Goal: Use online tool/utility: Utilize a website feature to perform a specific function

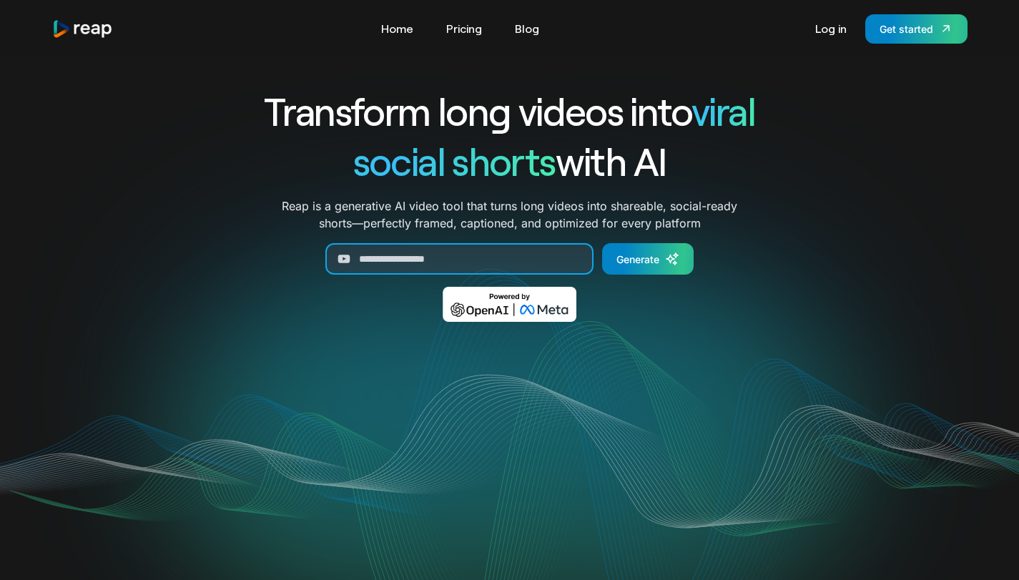
click at [482, 255] on input "Generate Form" at bounding box center [459, 258] width 268 height 31
paste input "**********"
type input "**********"
click at [668, 260] on icon "Generate Form" at bounding box center [671, 259] width 8 height 8
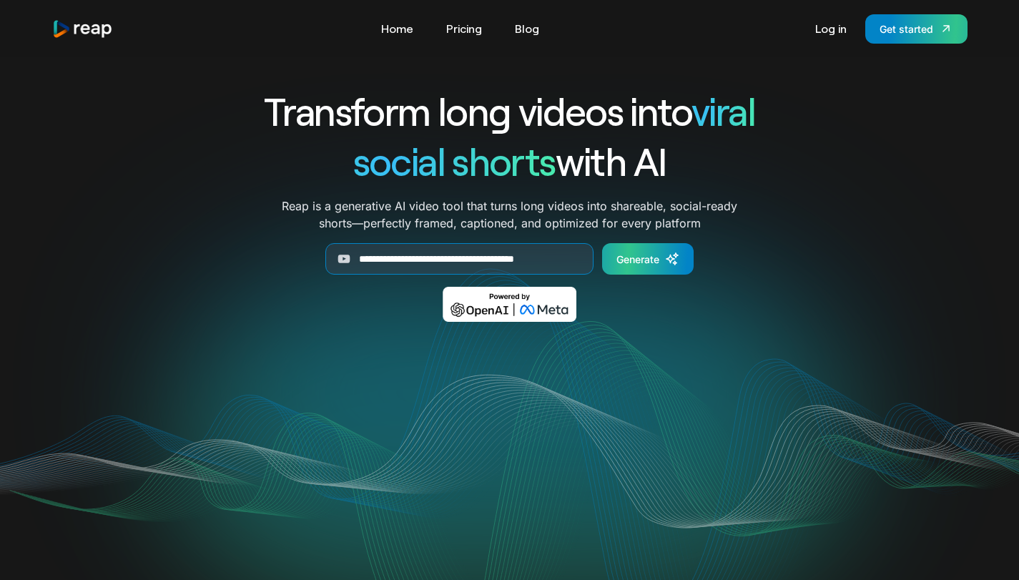
scroll to position [0, 0]
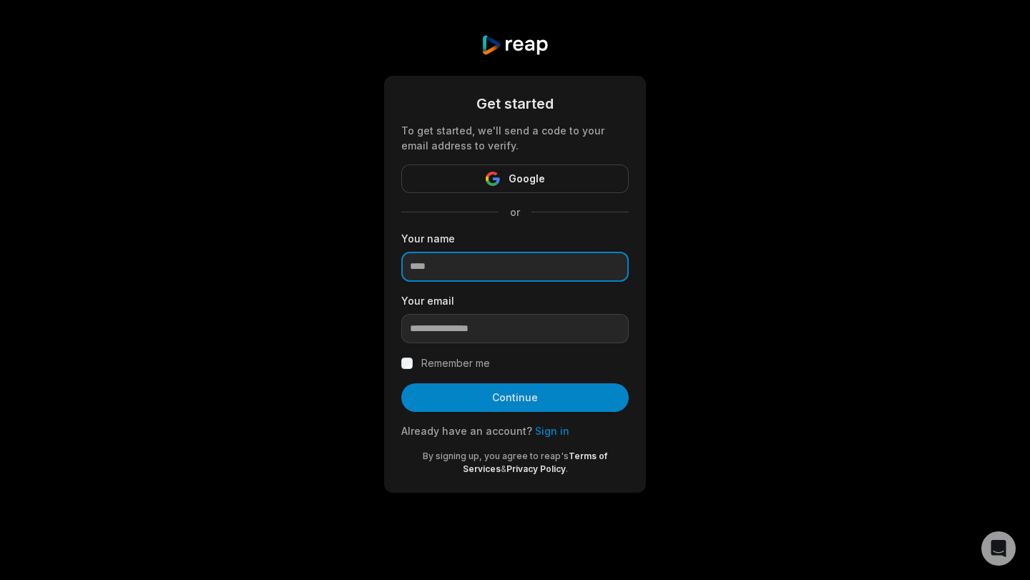
click at [468, 265] on input at bounding box center [514, 267] width 227 height 30
type input "*****"
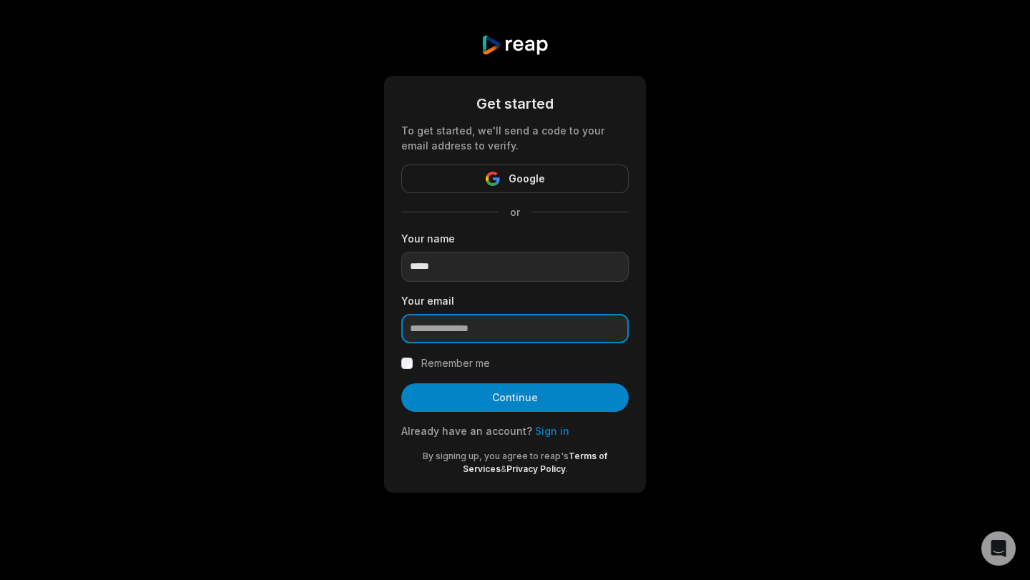
click at [445, 335] on input "email" at bounding box center [514, 329] width 227 height 30
paste input "**********"
type input "**********"
click at [443, 363] on label "Remember me" at bounding box center [455, 363] width 69 height 17
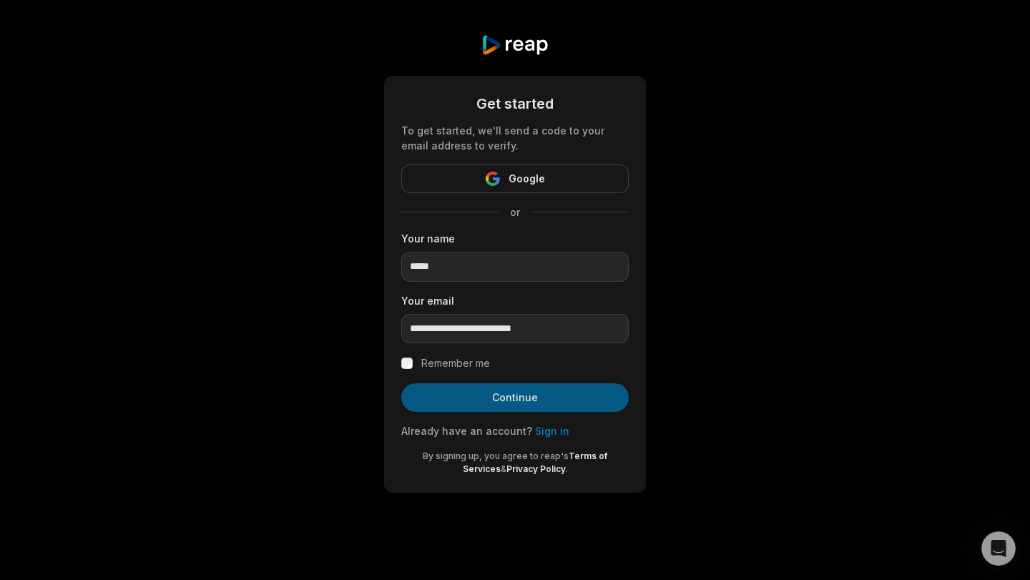
click at [452, 398] on button "Continue" at bounding box center [514, 397] width 227 height 29
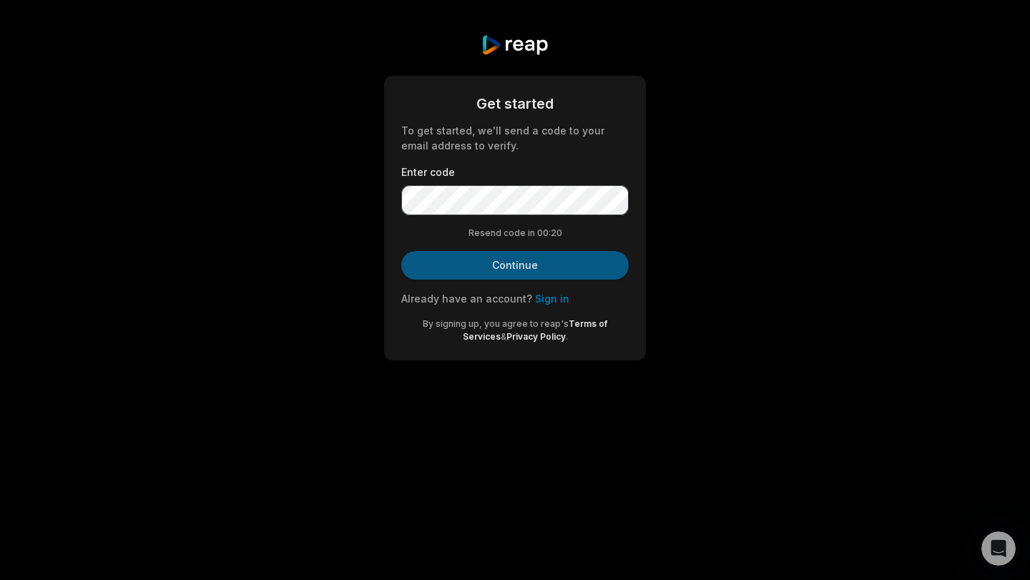
click at [477, 262] on button "Continue" at bounding box center [514, 265] width 227 height 29
click at [552, 262] on button "Continue" at bounding box center [514, 265] width 227 height 29
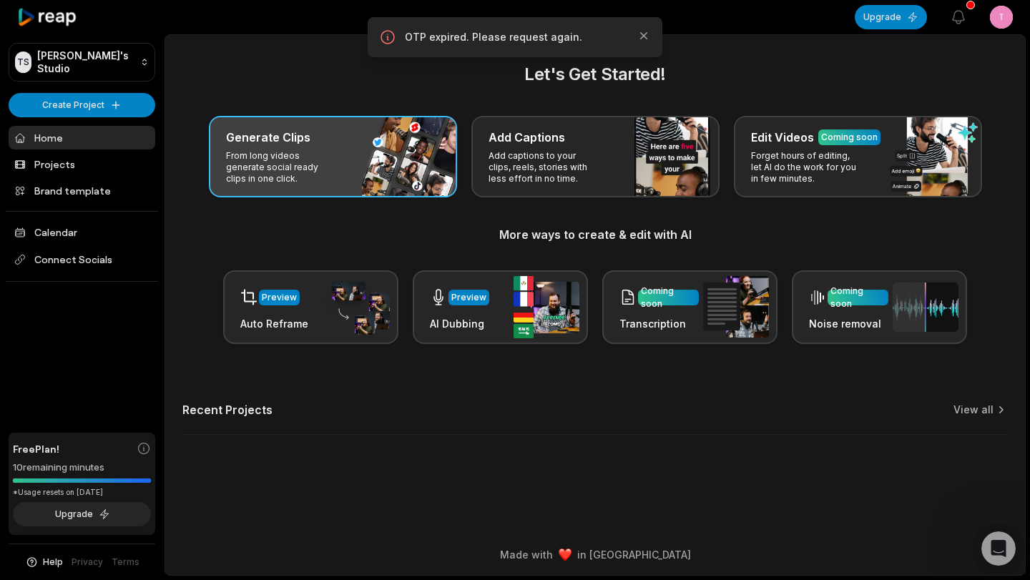
click at [366, 175] on div "Generate Clips From long videos generate social ready clips in one click." at bounding box center [333, 157] width 248 height 82
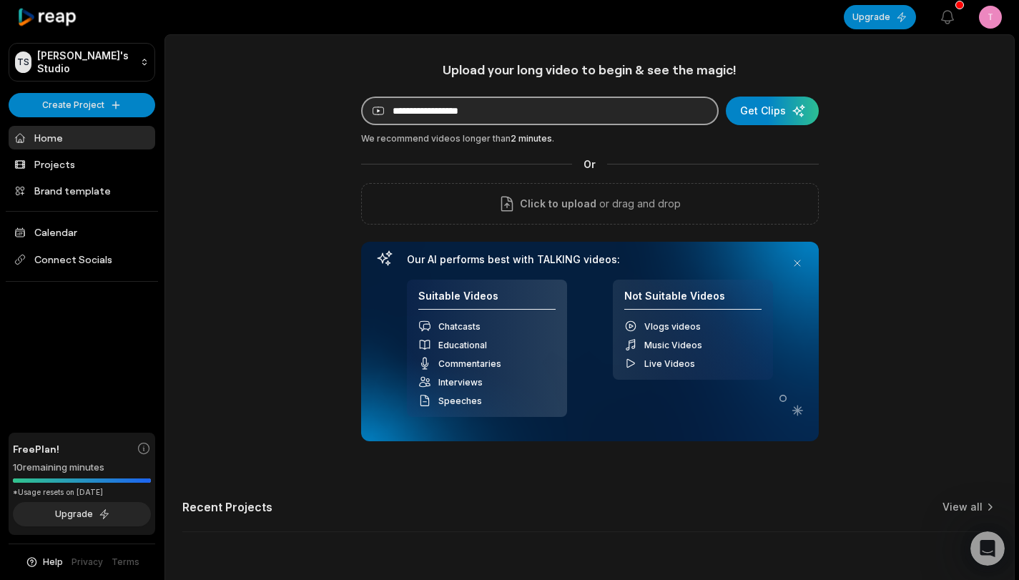
click at [536, 106] on input at bounding box center [540, 111] width 358 height 29
paste input "**********"
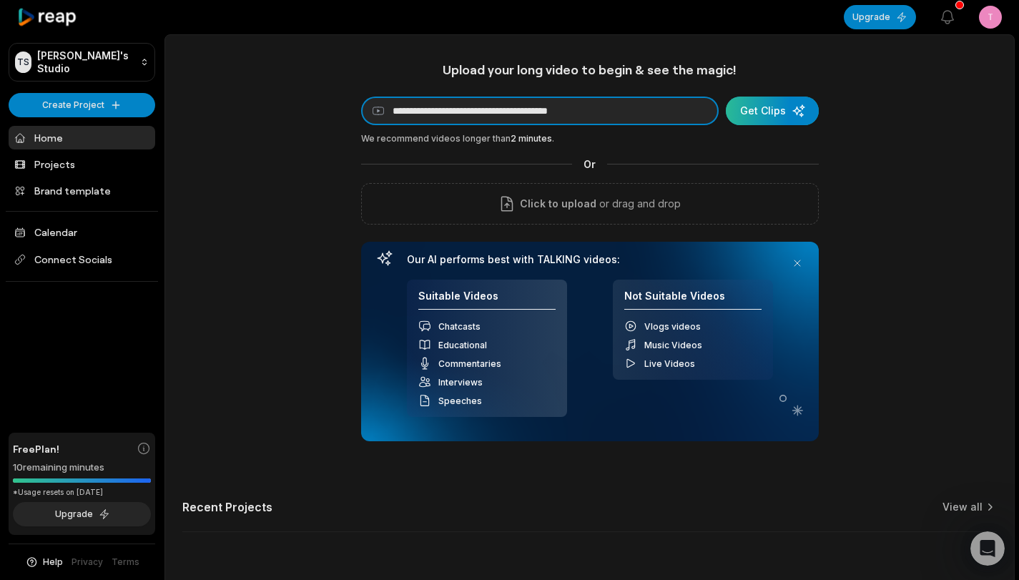
type input "**********"
click at [759, 106] on div "submit" at bounding box center [772, 111] width 93 height 29
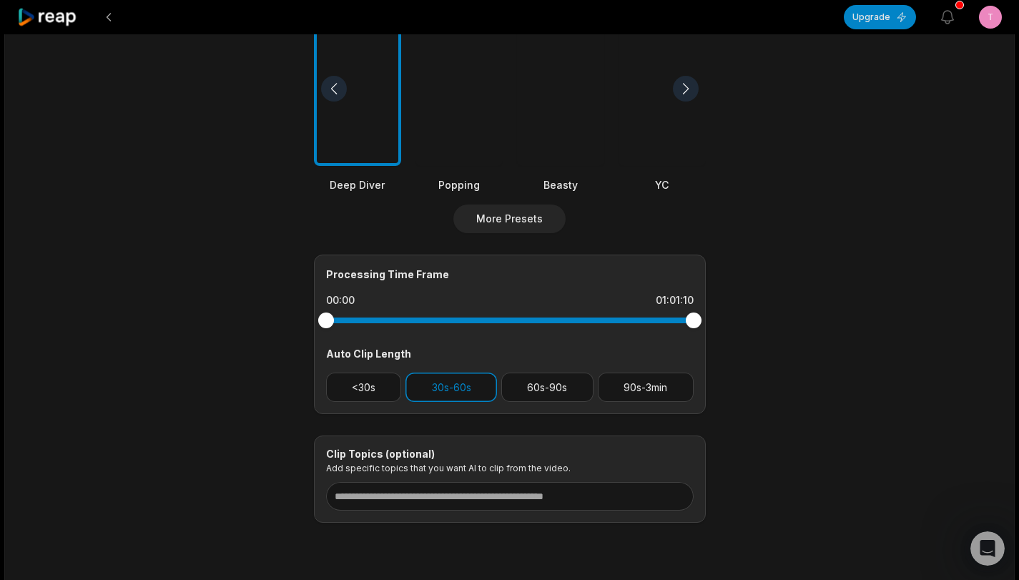
scroll to position [429, 0]
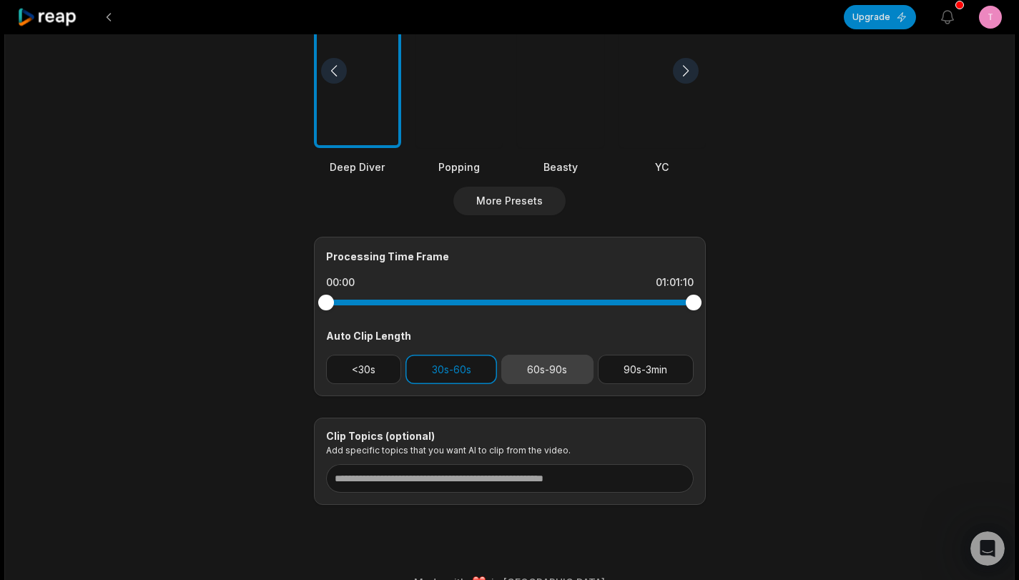
click at [580, 369] on button "60s-90s" at bounding box center [547, 369] width 92 height 29
click at [618, 381] on button "90s-3min" at bounding box center [646, 369] width 96 height 29
click at [622, 379] on button "90s-3min" at bounding box center [646, 369] width 96 height 29
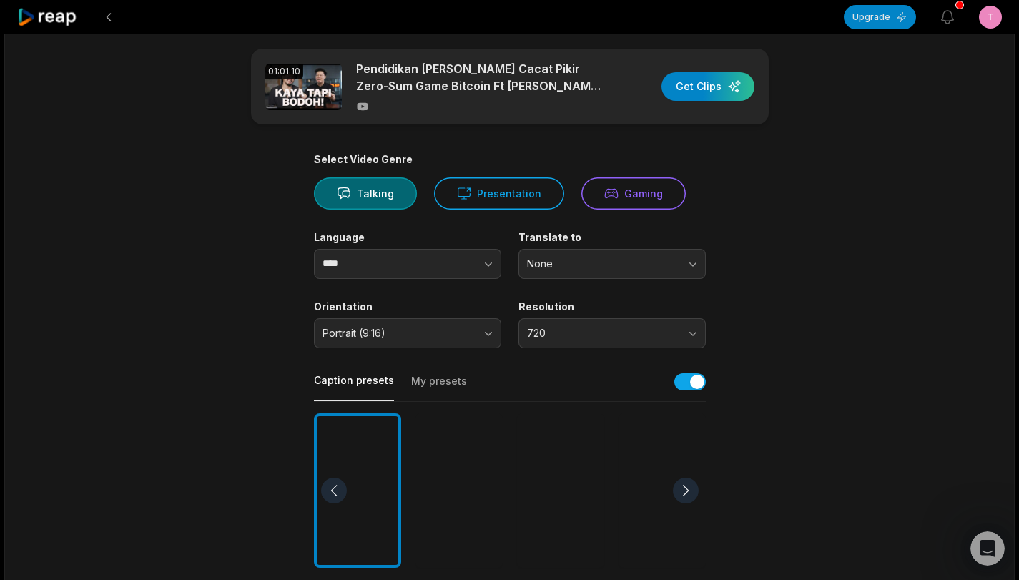
scroll to position [0, 0]
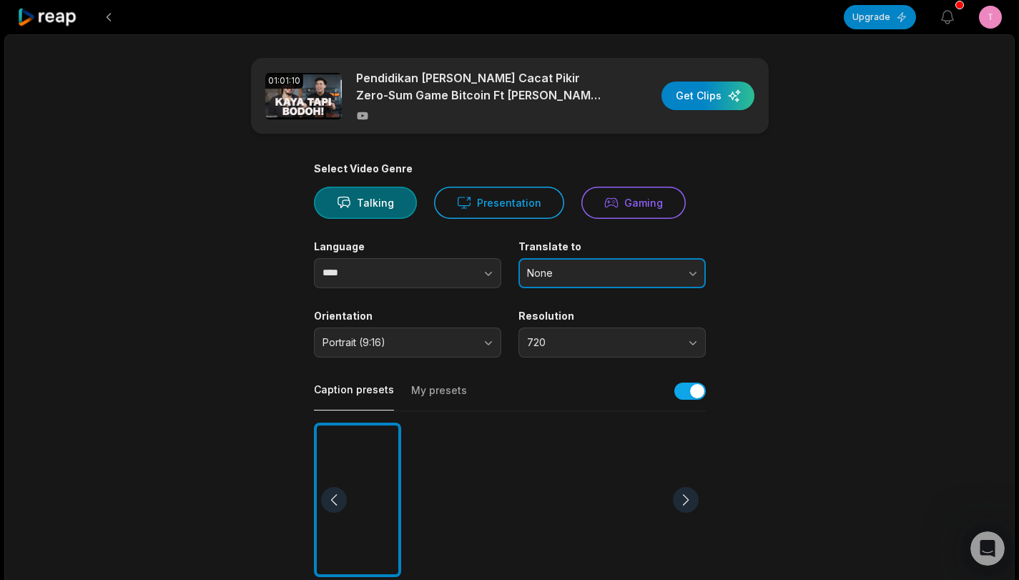
click at [569, 284] on button "None" at bounding box center [612, 273] width 187 height 30
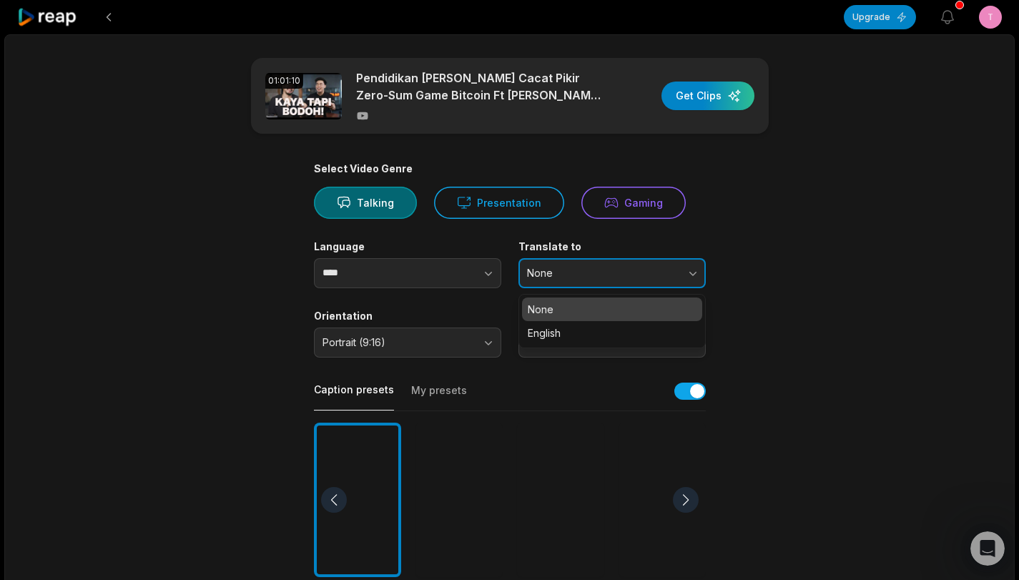
click at [572, 280] on button "None" at bounding box center [612, 273] width 187 height 30
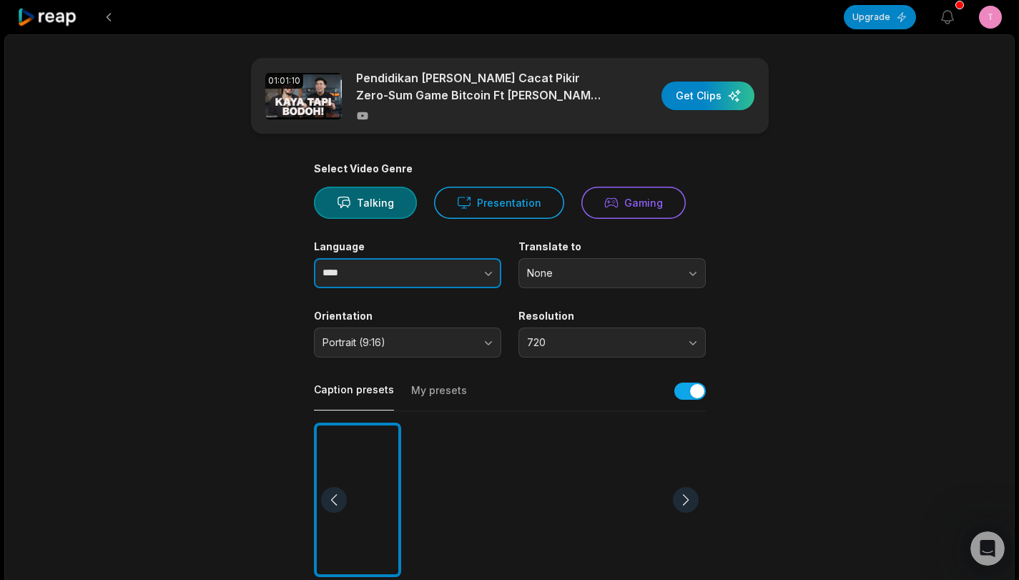
click at [478, 264] on button "button" at bounding box center [460, 273] width 82 height 30
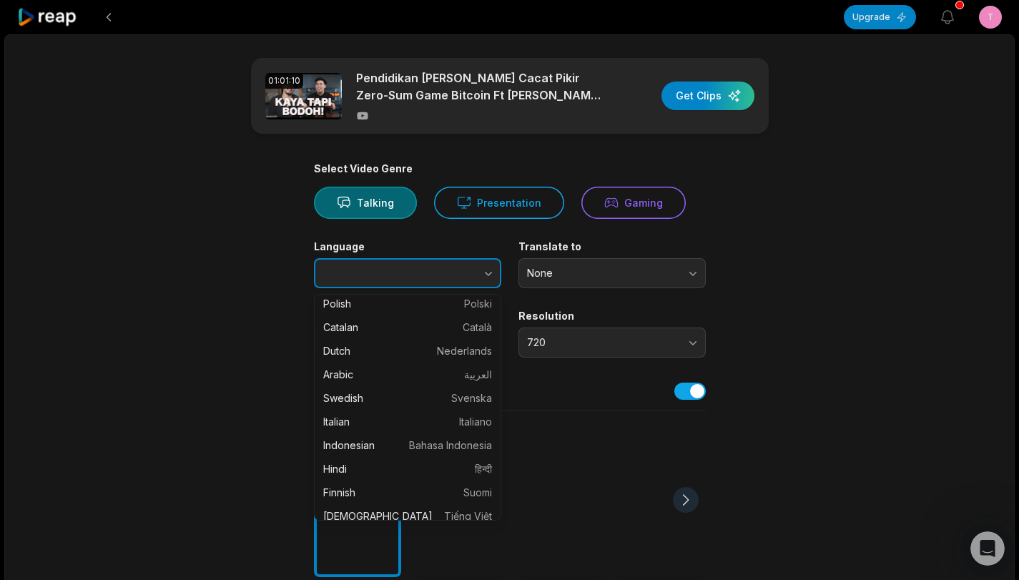
scroll to position [286, 0]
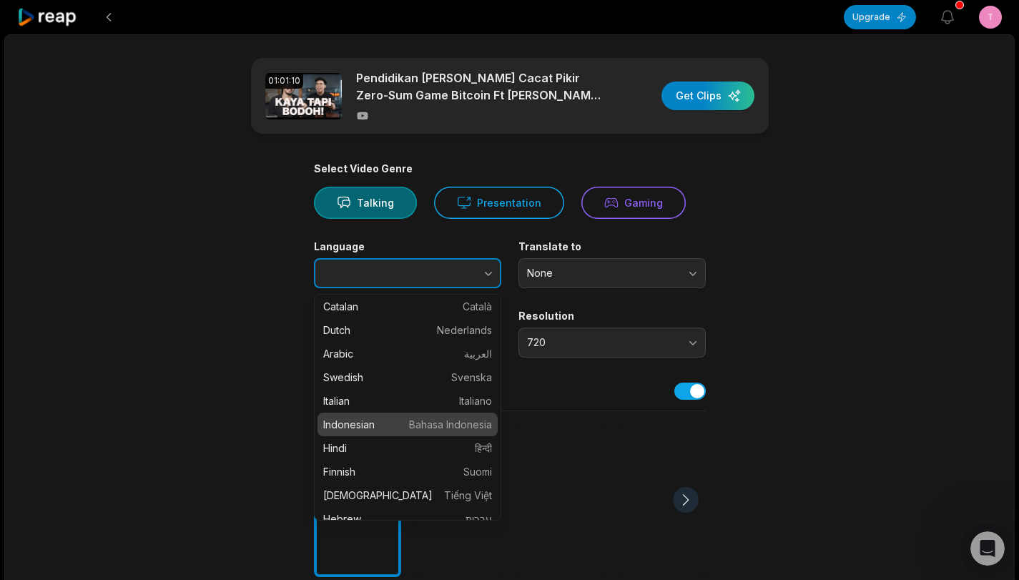
type input "**********"
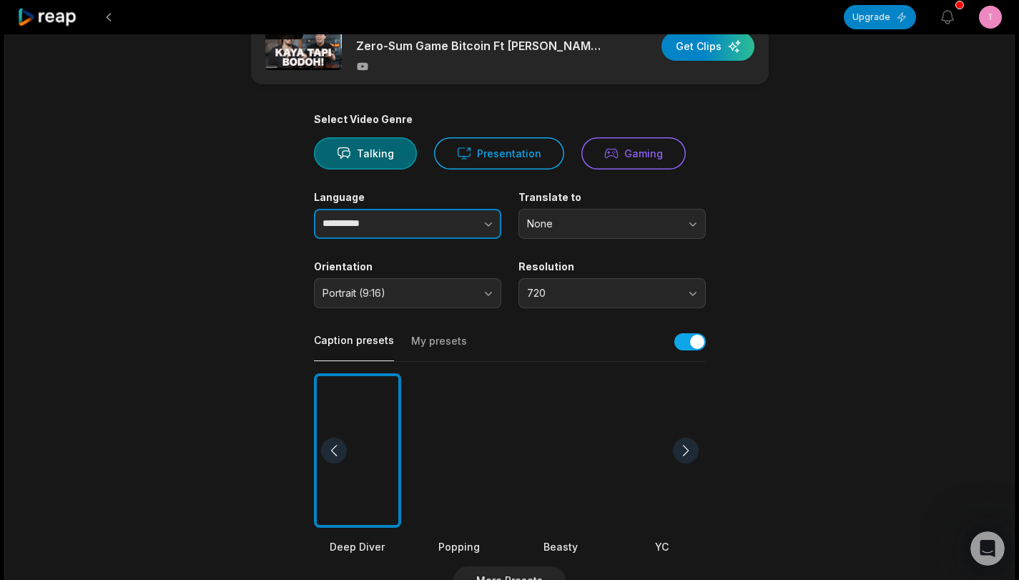
scroll to position [0, 0]
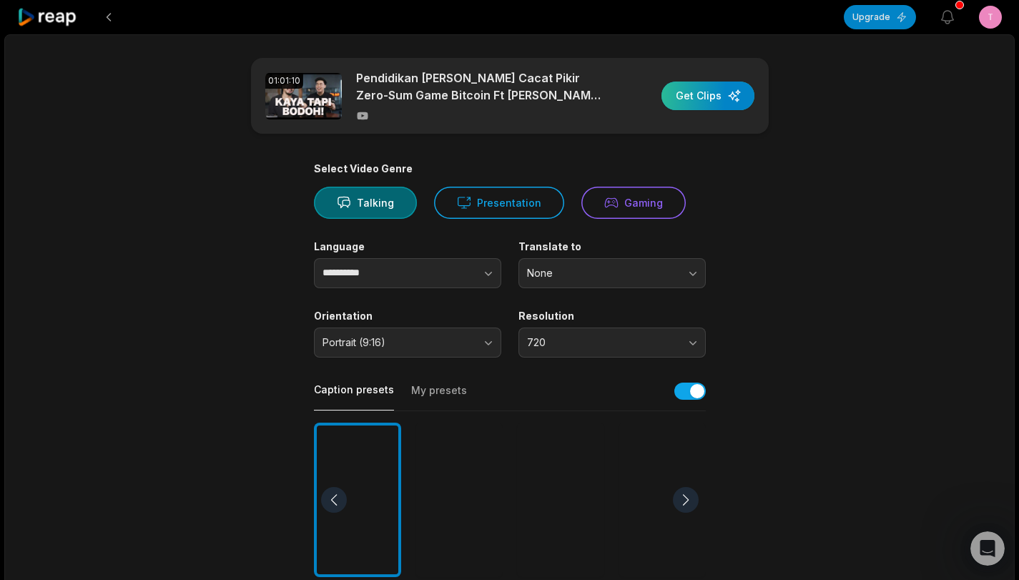
click at [706, 103] on div "button" at bounding box center [708, 96] width 93 height 29
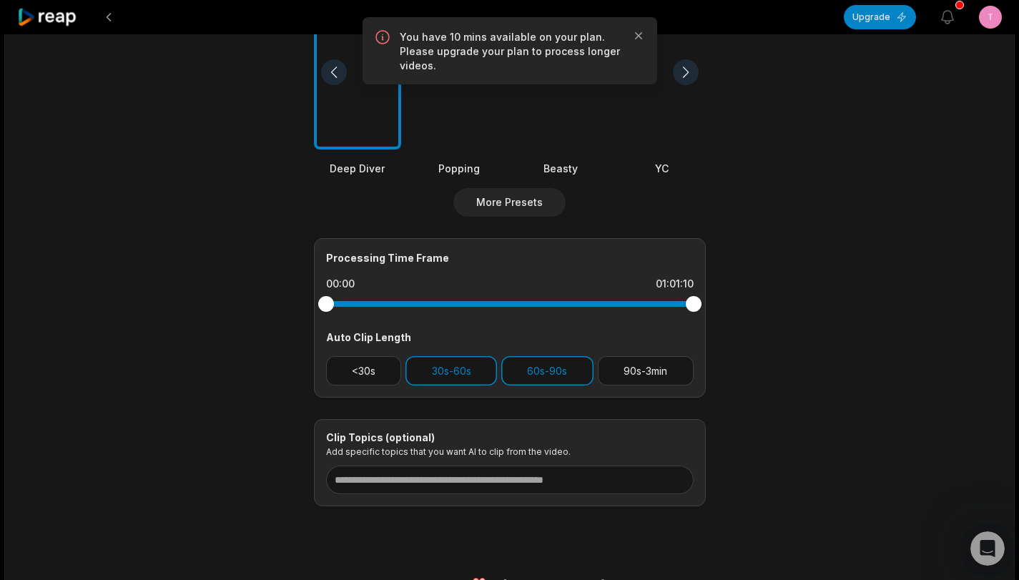
scroll to position [429, 0]
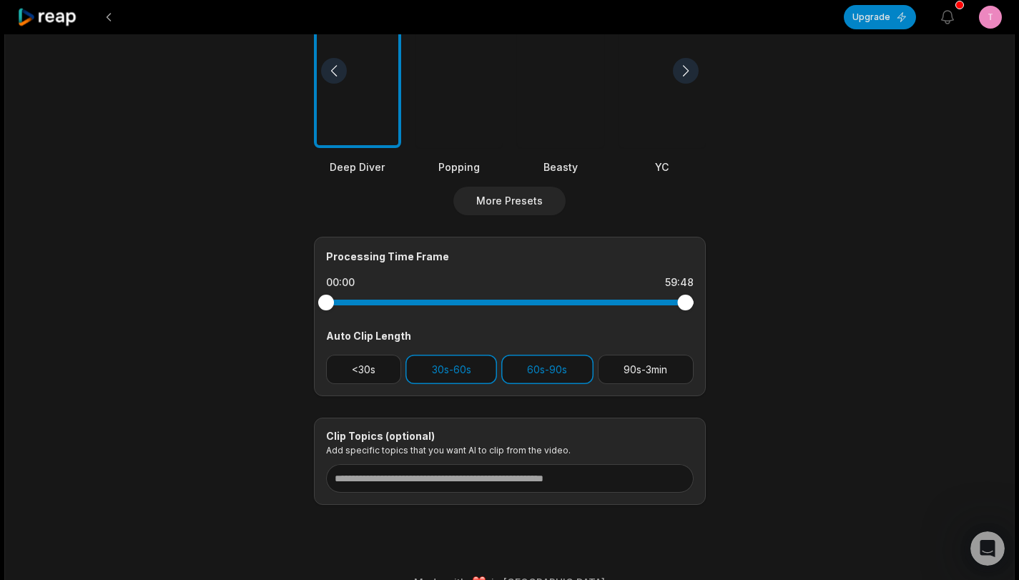
drag, startPoint x: 692, startPoint y: 304, endPoint x: 685, endPoint y: 305, distance: 7.3
click at [685, 305] on div at bounding box center [685, 303] width 16 height 16
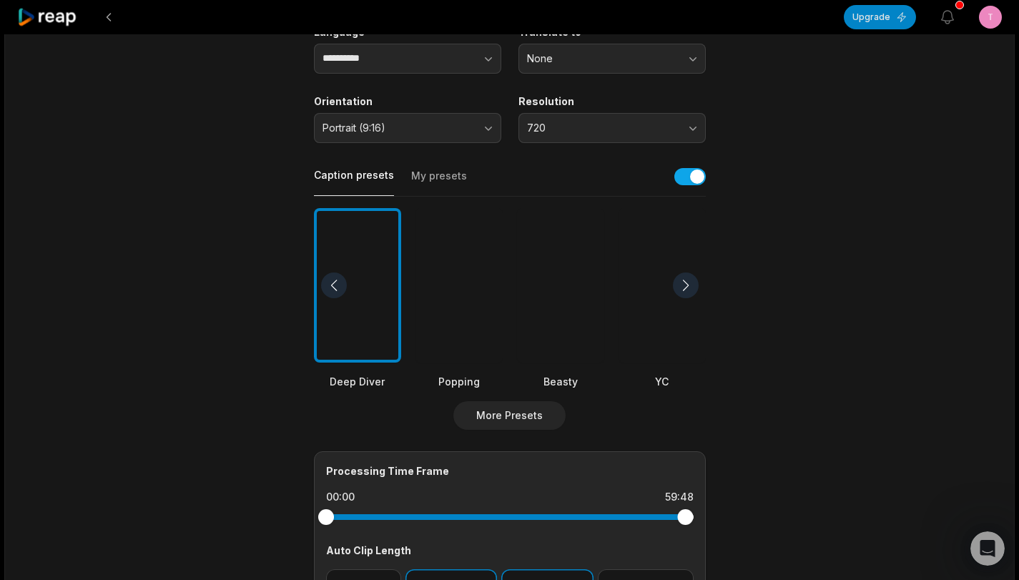
scroll to position [0, 0]
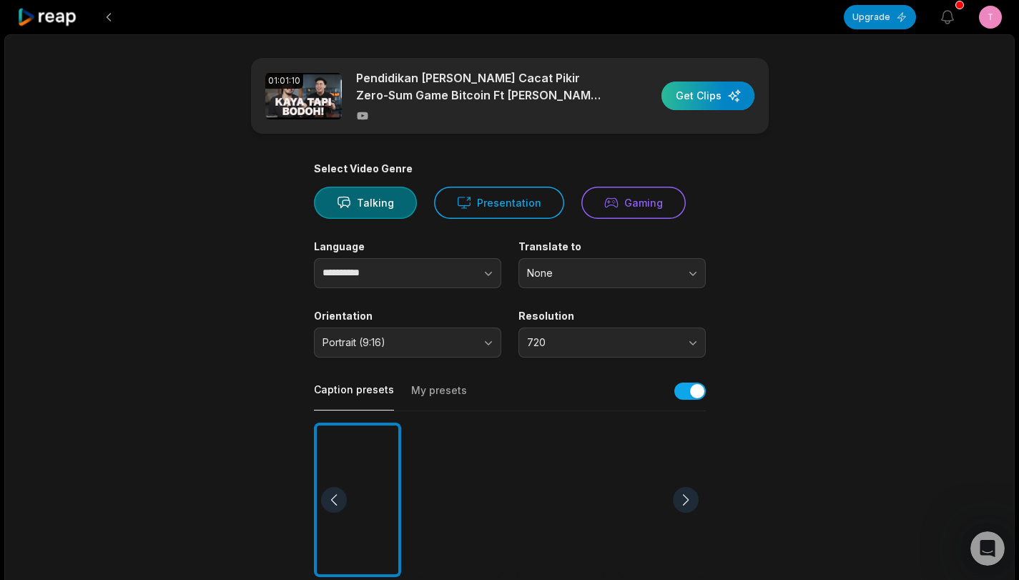
click at [717, 100] on div "button" at bounding box center [708, 96] width 93 height 29
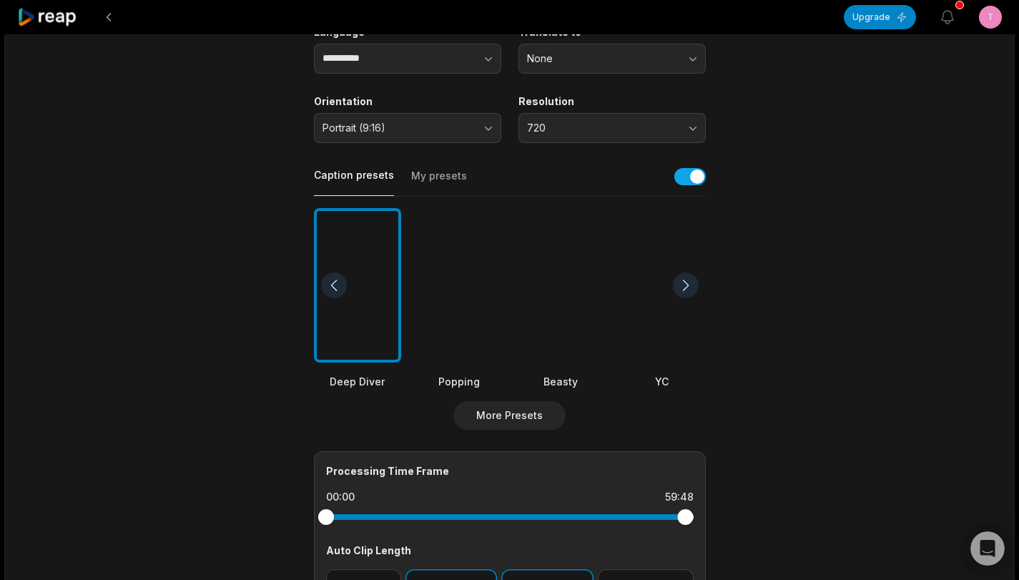
scroll to position [358, 0]
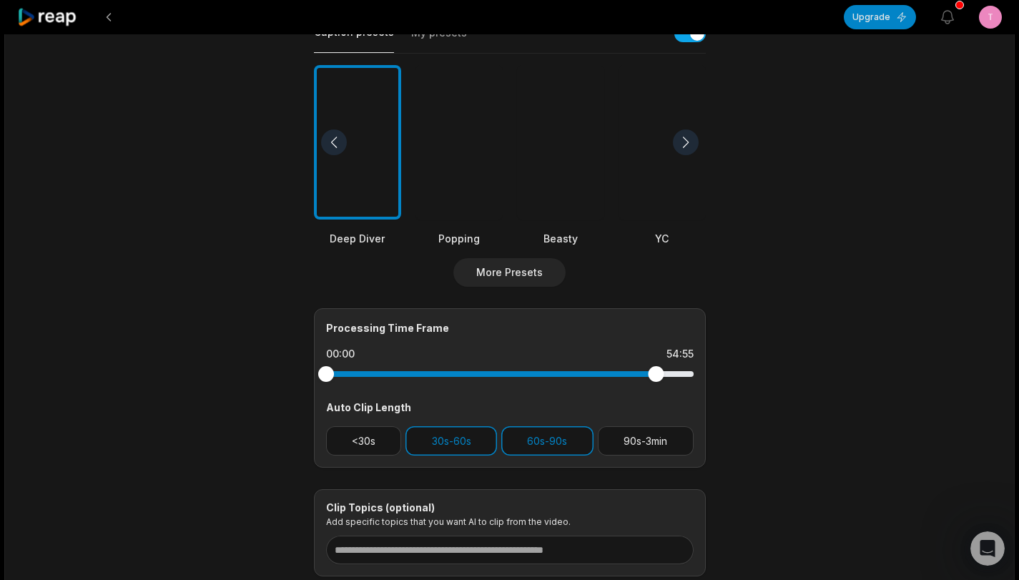
drag, startPoint x: 683, startPoint y: 371, endPoint x: 656, endPoint y: 378, distance: 27.9
click at [656, 378] on div at bounding box center [656, 374] width 16 height 16
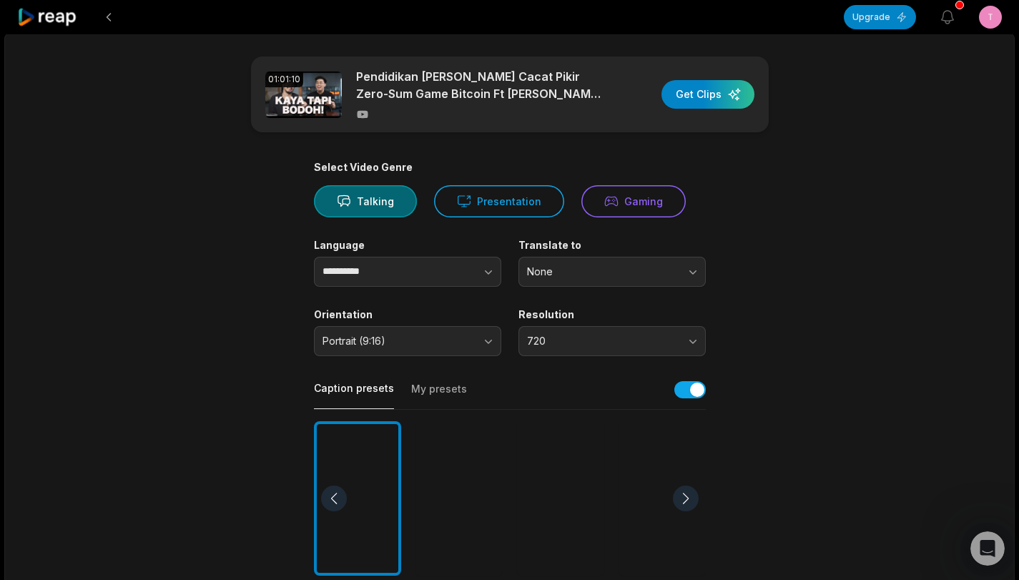
scroll to position [0, 0]
click at [712, 104] on div "button" at bounding box center [708, 96] width 93 height 29
click at [944, 16] on icon "button" at bounding box center [947, 17] width 17 height 17
